Goal: Information Seeking & Learning: Learn about a topic

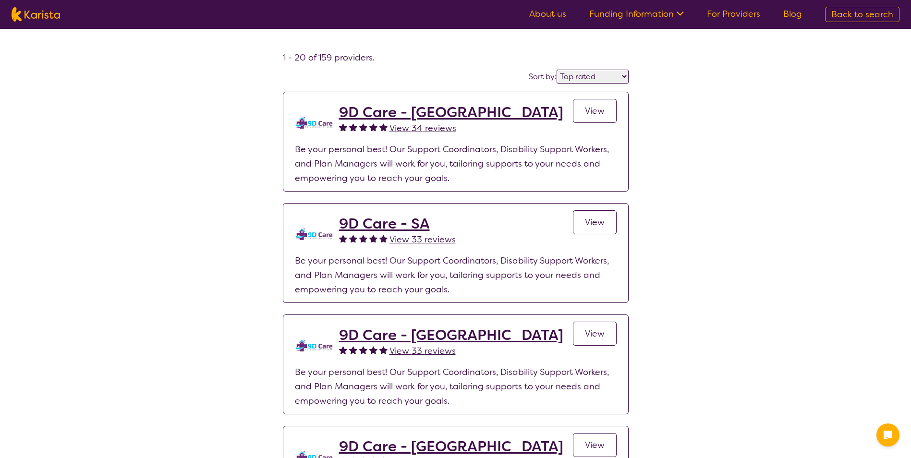
select select "by_score"
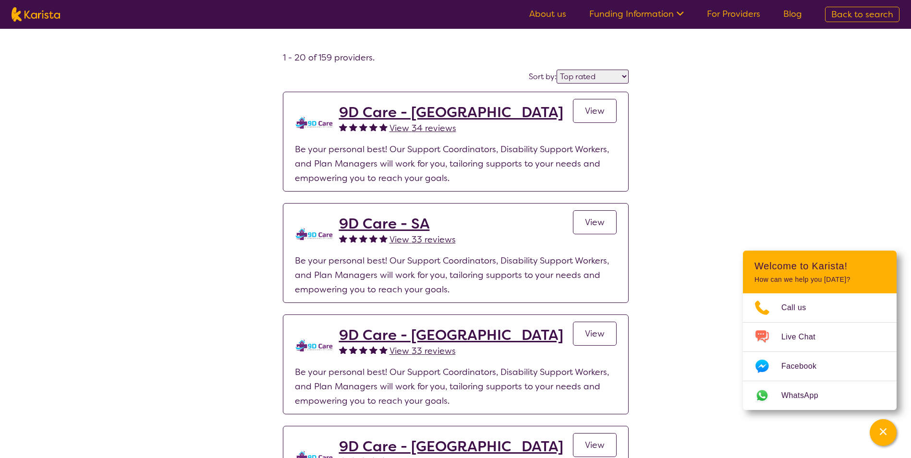
click at [848, 13] on span "Back to search" at bounding box center [862, 15] width 62 height 12
select select "[MEDICAL_DATA]"
select select "CH"
select select "NDIS"
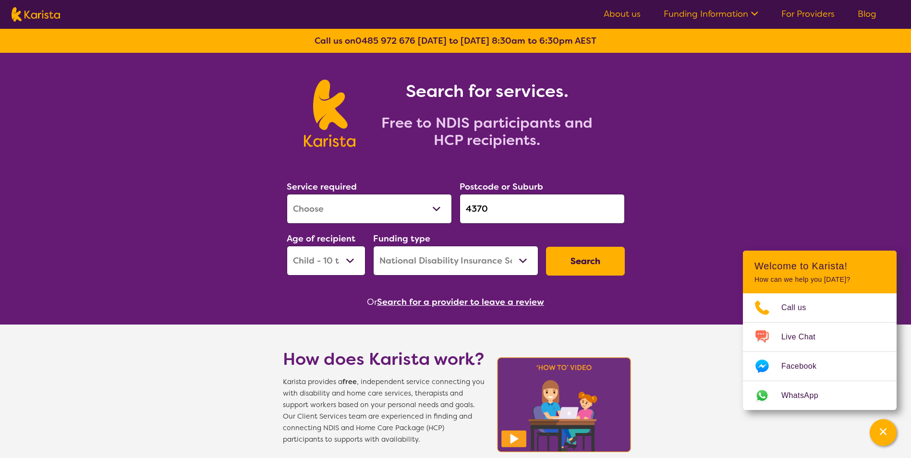
click at [433, 210] on select "Allied Health Assistant Assessment ([MEDICAL_DATA] or [MEDICAL_DATA]) Behaviour…" at bounding box center [369, 209] width 165 height 30
select select "Dietitian"
click at [287, 194] on select "Allied Health Assistant Assessment ([MEDICAL_DATA] or [MEDICAL_DATA]) Behaviour…" at bounding box center [369, 209] width 165 height 30
click at [496, 211] on input "4370" at bounding box center [542, 209] width 165 height 30
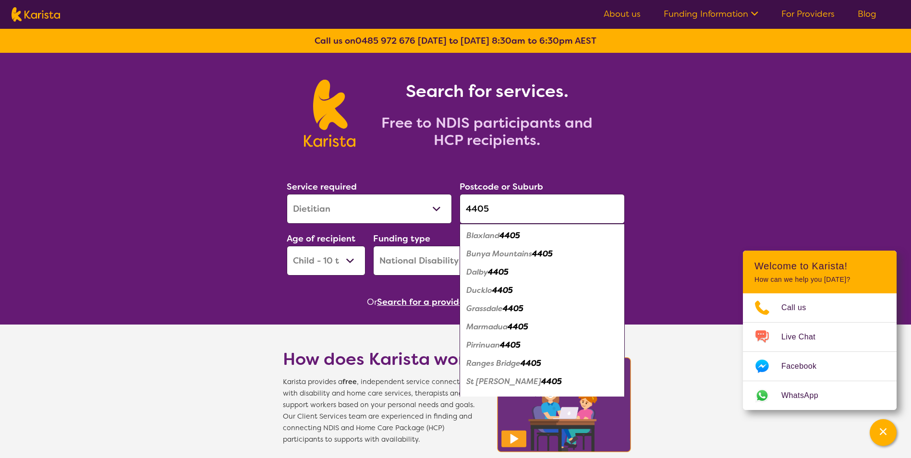
type input "4405"
click at [493, 275] on em "4405" at bounding box center [498, 272] width 21 height 10
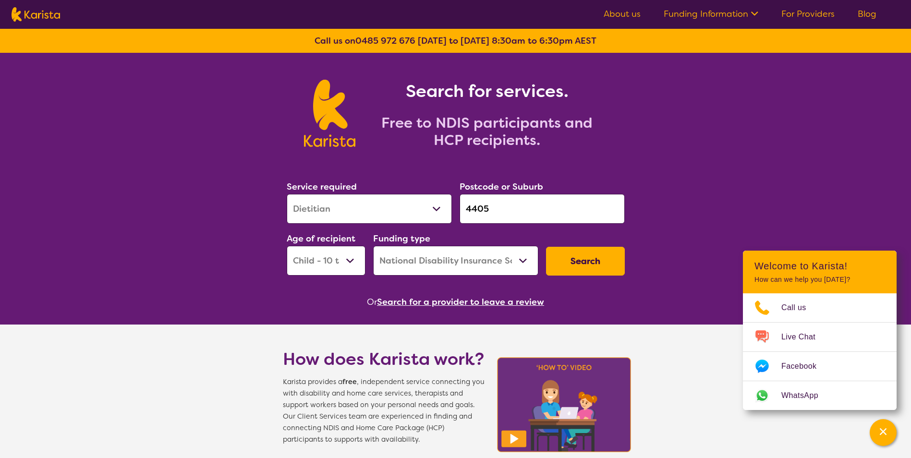
click at [352, 258] on select "Early Childhood - 0 to 9 Child - 10 to 11 Adolescent - 12 to 17 Adult - 18 to 6…" at bounding box center [326, 261] width 79 height 30
click at [349, 261] on select "Early Childhood - 0 to 9 Child - 10 to 11 Adolescent - 12 to 17 Adult - 18 to 6…" at bounding box center [326, 261] width 79 height 30
select select "AS"
click at [287, 246] on select "Early Childhood - 0 to 9 Child - 10 to 11 Adolescent - 12 to 17 Adult - 18 to 6…" at bounding box center [326, 261] width 79 height 30
click at [588, 254] on button "Search" at bounding box center [585, 261] width 79 height 29
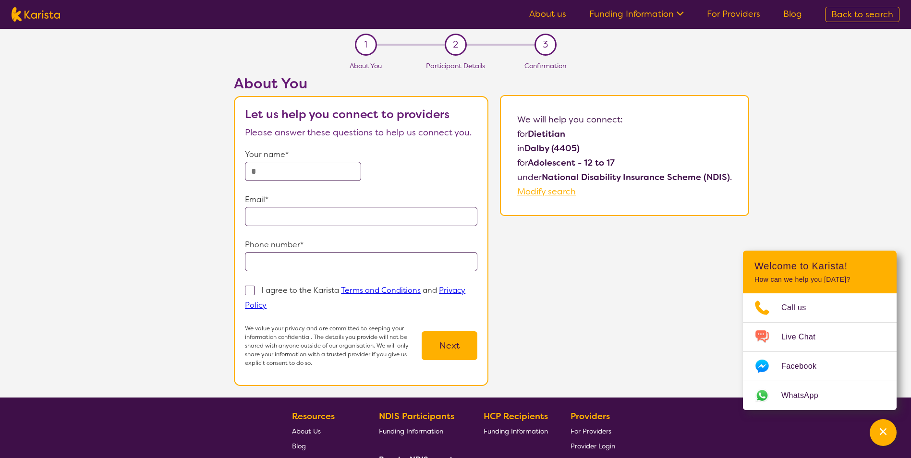
click at [530, 192] on span "Modify search" at bounding box center [546, 192] width 59 height 12
select select "Dietitian"
select select "AS"
select select "NDIS"
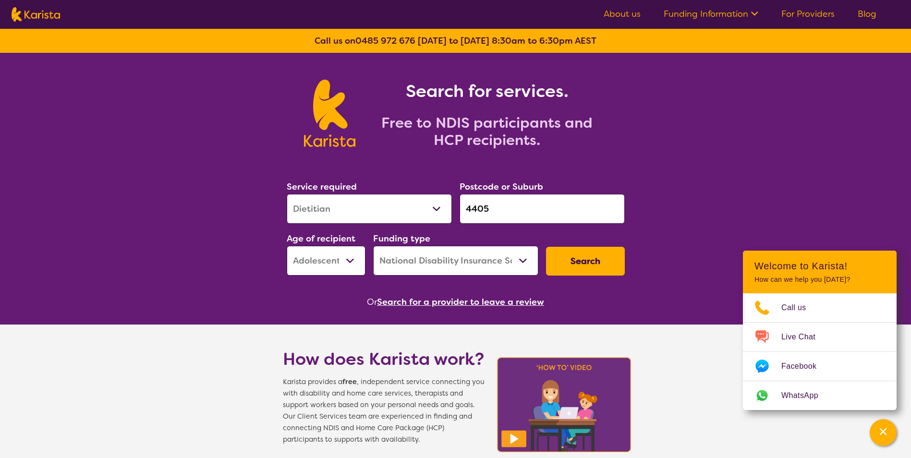
click at [489, 206] on input "4405" at bounding box center [542, 209] width 165 height 30
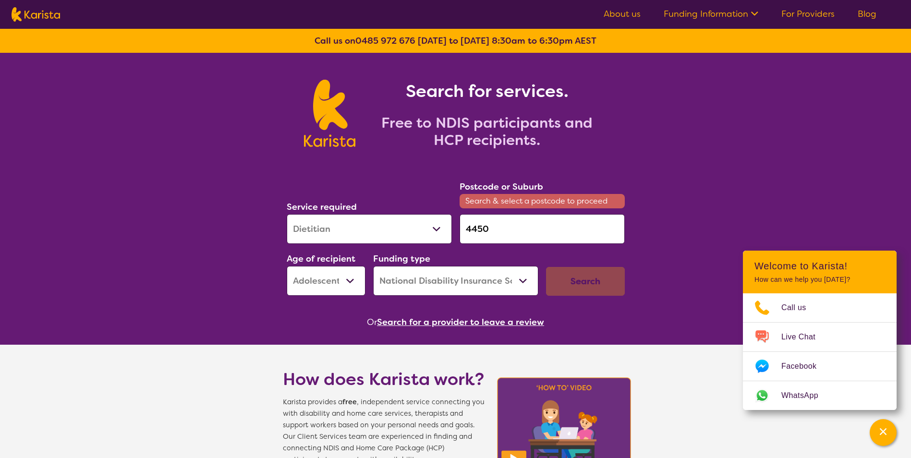
click at [511, 230] on input "4450" at bounding box center [542, 229] width 165 height 30
click at [487, 230] on input "4450" at bounding box center [542, 229] width 165 height 30
type input "4"
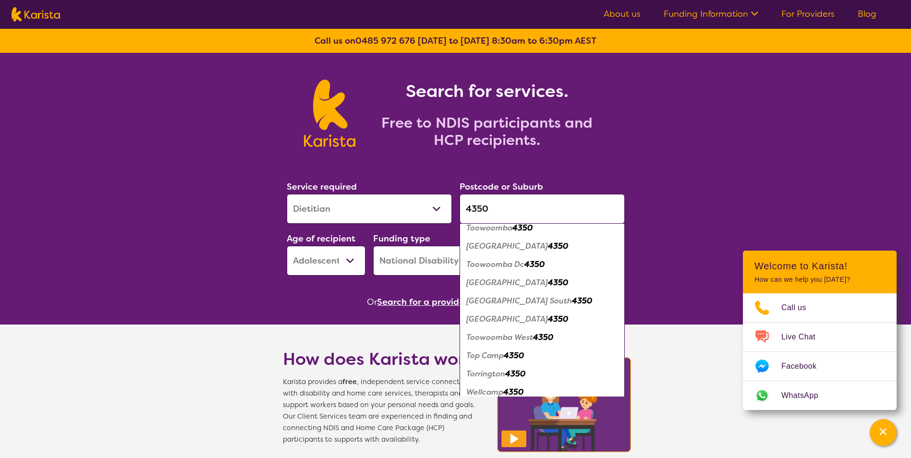
scroll to position [576, 0]
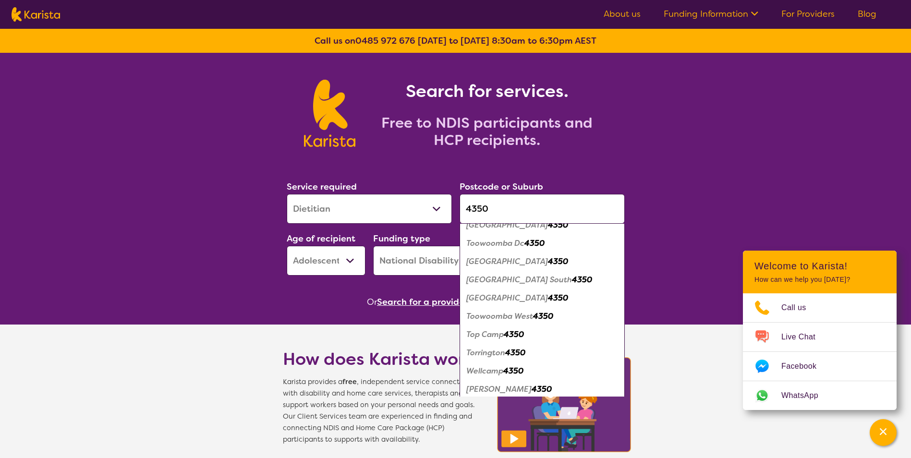
type input "4350"
click at [519, 243] on em "Toowoomba Dc" at bounding box center [495, 243] width 58 height 10
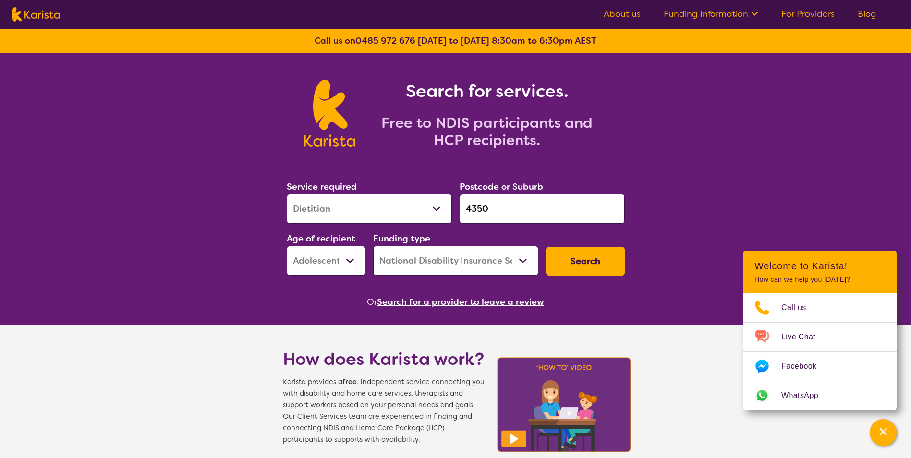
scroll to position [0, 0]
click at [571, 265] on button "Search" at bounding box center [585, 261] width 79 height 29
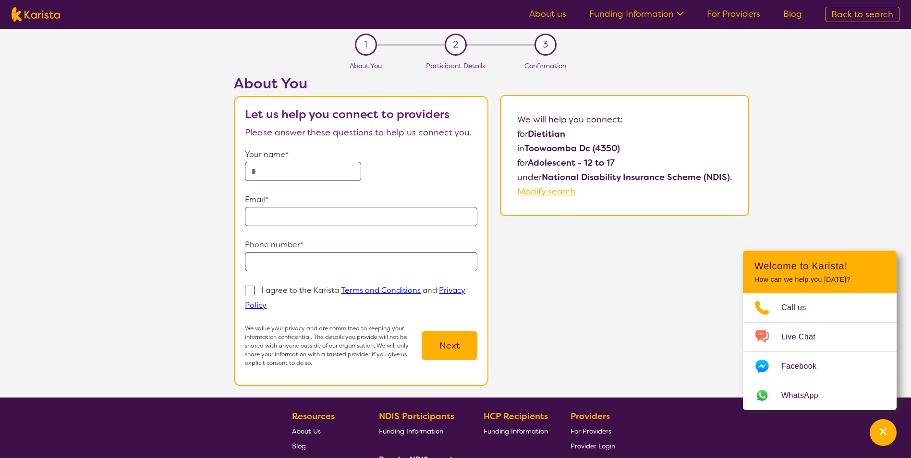
click at [562, 188] on span "Modify search" at bounding box center [546, 192] width 59 height 12
select select "Dietitian"
select select "AS"
select select "NDIS"
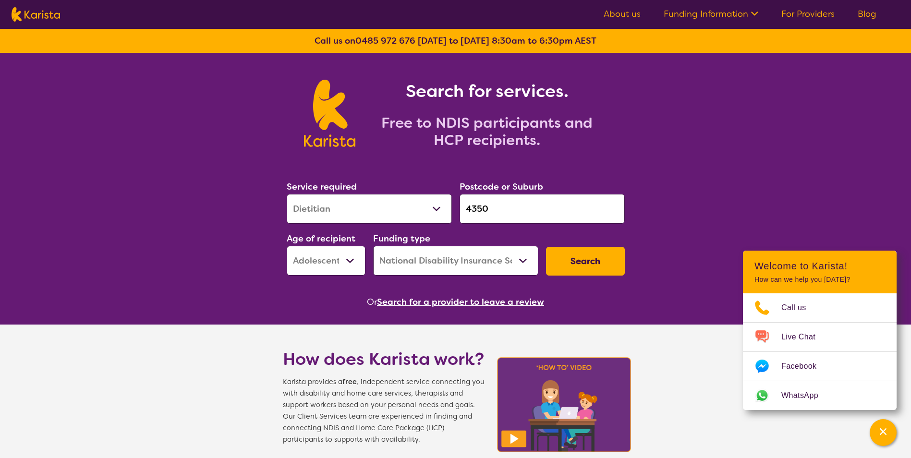
click at [498, 207] on input "4350" at bounding box center [542, 209] width 165 height 30
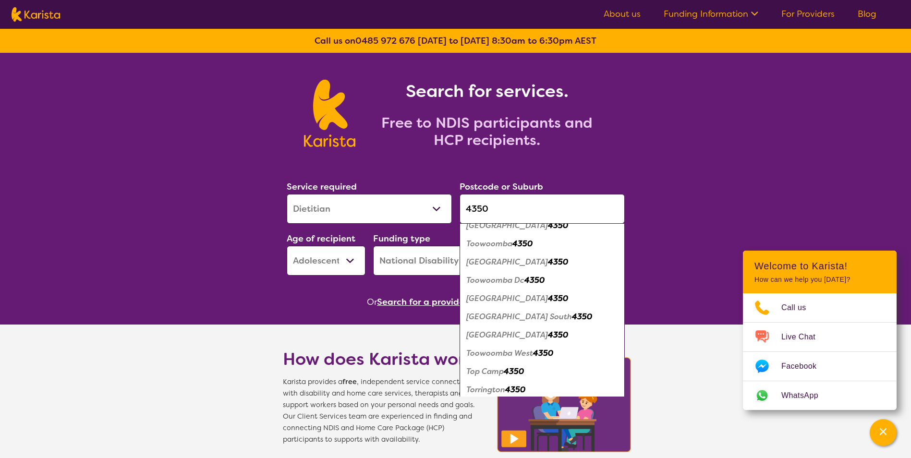
scroll to position [532, 0]
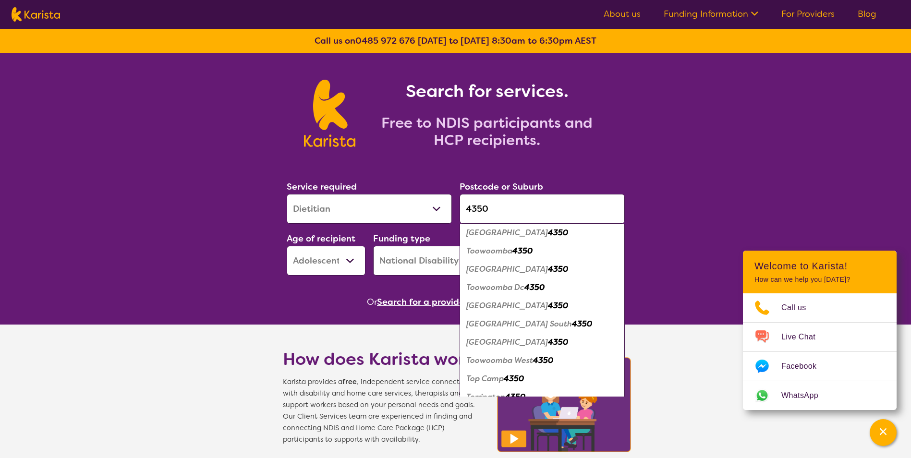
type input "4350"
click at [503, 247] on em "Toowoomba" at bounding box center [489, 251] width 46 height 10
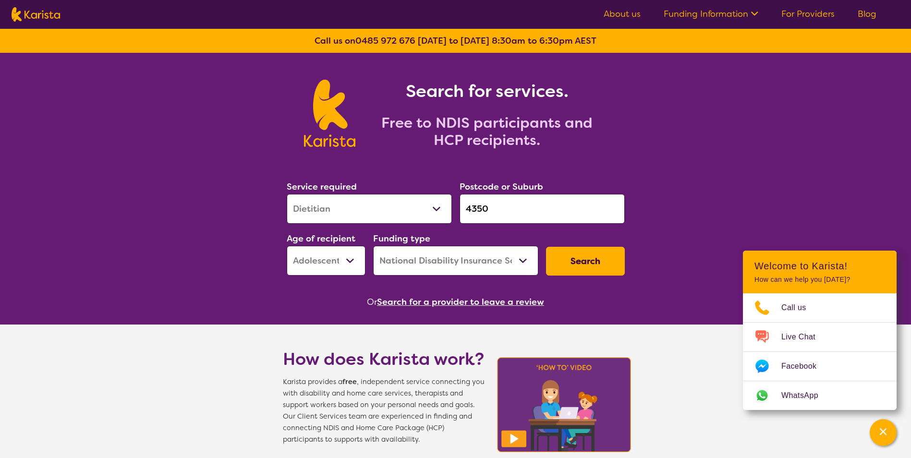
click at [579, 255] on button "Search" at bounding box center [585, 261] width 79 height 29
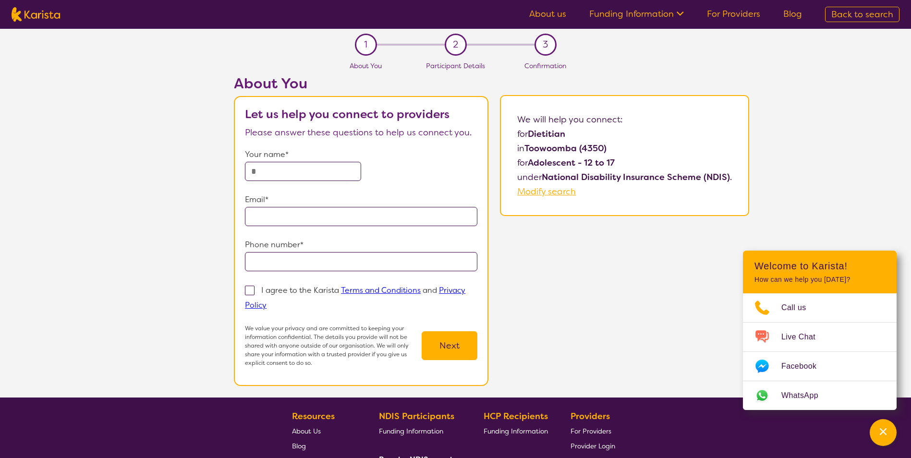
click at [554, 189] on span "Modify search" at bounding box center [546, 192] width 59 height 12
select select "Dietitian"
select select "AS"
select select "NDIS"
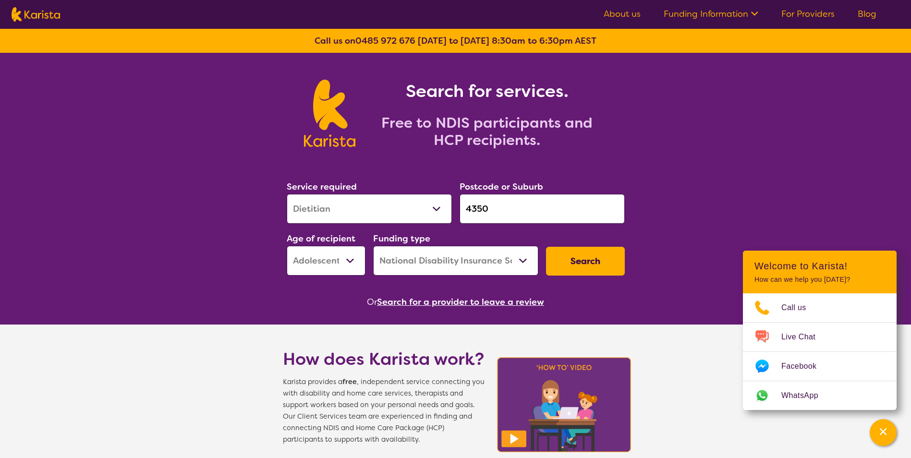
click at [356, 264] on select "Early Childhood - 0 to 9 Child - 10 to 11 Adolescent - 12 to 17 Adult - 18 to 6…" at bounding box center [326, 261] width 79 height 30
click at [287, 246] on select "Early Childhood - 0 to 9 Child - 10 to 11 Adolescent - 12 to 17 Adult - 18 to 6…" at bounding box center [326, 261] width 79 height 30
click at [578, 264] on button "Search" at bounding box center [585, 261] width 79 height 29
click at [344, 268] on select "Early Childhood - 0 to 9 Child - 10 to 11 Adolescent - 12 to 17 Adult - 18 to 6…" at bounding box center [326, 261] width 79 height 30
select select "CH"
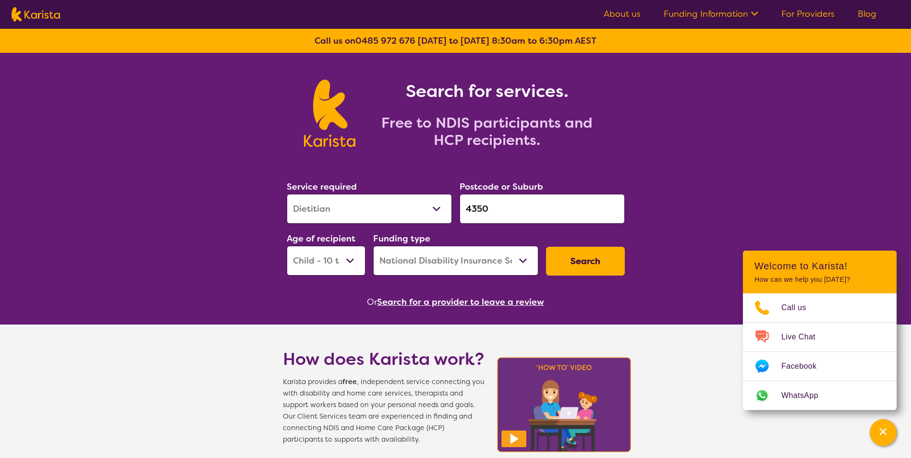
click at [287, 246] on select "Early Childhood - 0 to 9 Child - 10 to 11 Adolescent - 12 to 17 Adult - 18 to 6…" at bounding box center [326, 261] width 79 height 30
click at [578, 267] on button "Search" at bounding box center [585, 261] width 79 height 29
